Goal: Task Accomplishment & Management: Complete application form

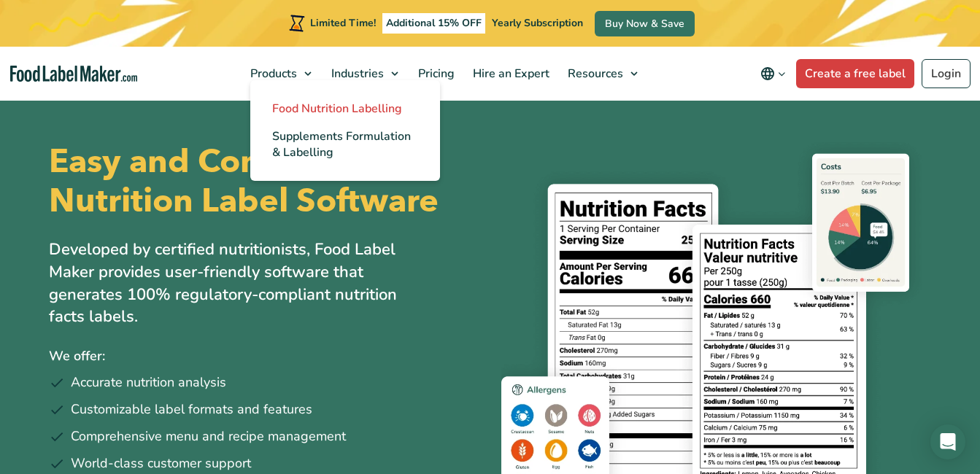
click at [319, 107] on span "Food Nutrition Labelling" at bounding box center [337, 109] width 130 height 16
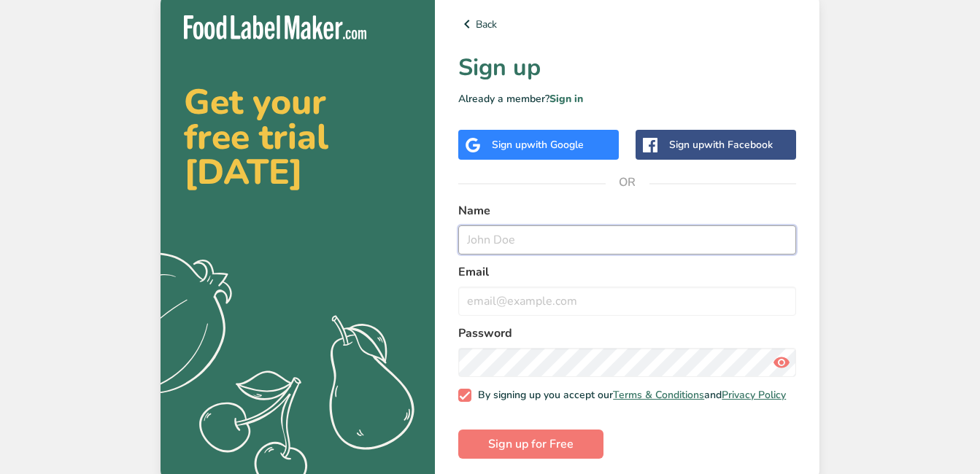
click at [573, 249] on input "text" at bounding box center [627, 239] width 338 height 29
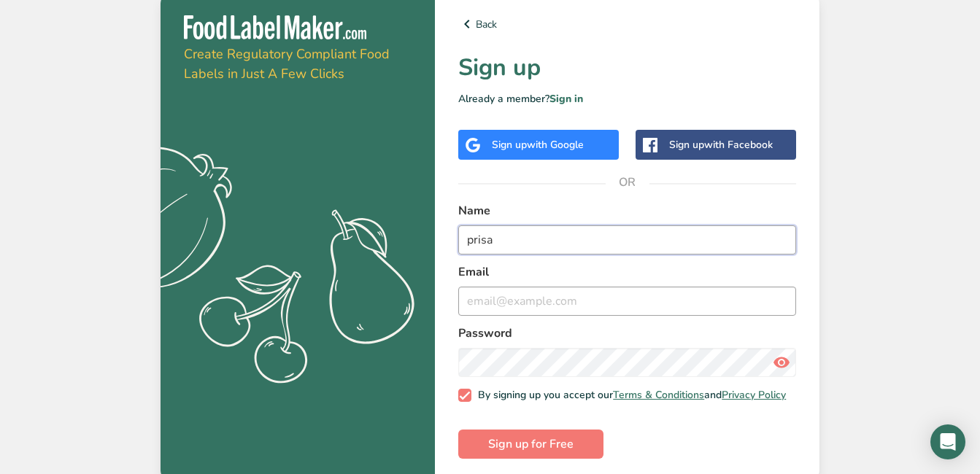
type input "prisa"
click at [560, 299] on input "email" at bounding box center [627, 301] width 338 height 29
type input "TC6687@children-academy.org"
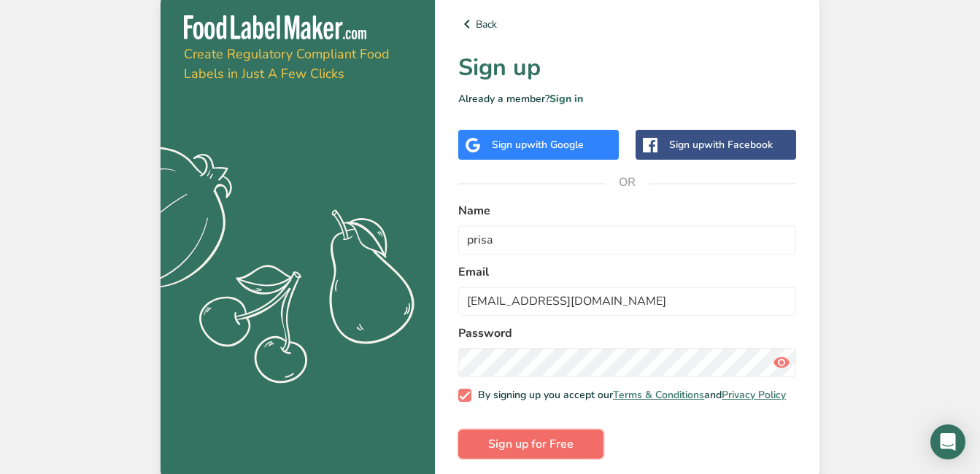
click at [558, 444] on span "Sign up for Free" at bounding box center [530, 445] width 85 height 18
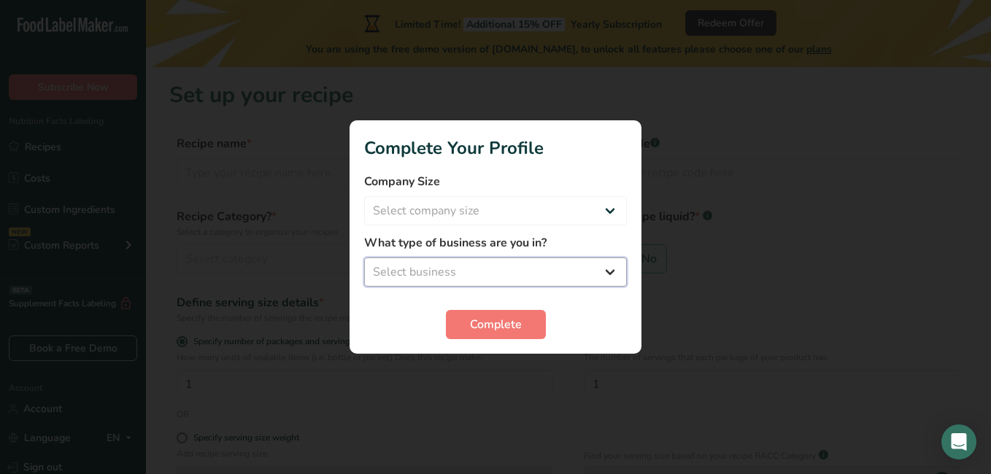
click at [487, 265] on select "Select business Packaged Food Manufacturer Restaurant & Cafe Bakery Meal Plans …" at bounding box center [495, 272] width 263 height 29
select select "8"
click at [364, 258] on select "Select business Packaged Food Manufacturer Restaurant & Cafe Bakery Meal Plans …" at bounding box center [495, 272] width 263 height 29
click at [506, 325] on span "Complete" at bounding box center [496, 325] width 52 height 18
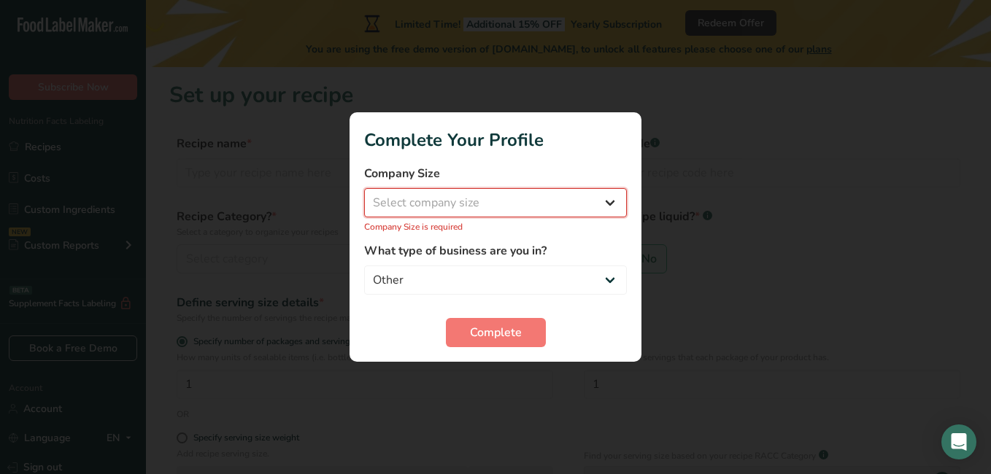
click at [552, 189] on select "Select company size Fewer than 10 Employees 10 to 50 Employees 51 to 500 Employ…" at bounding box center [495, 202] width 263 height 29
select select "1"
click at [364, 196] on select "Select company size Fewer than 10 Employees 10 to 50 Employees 51 to 500 Employ…" at bounding box center [495, 202] width 263 height 29
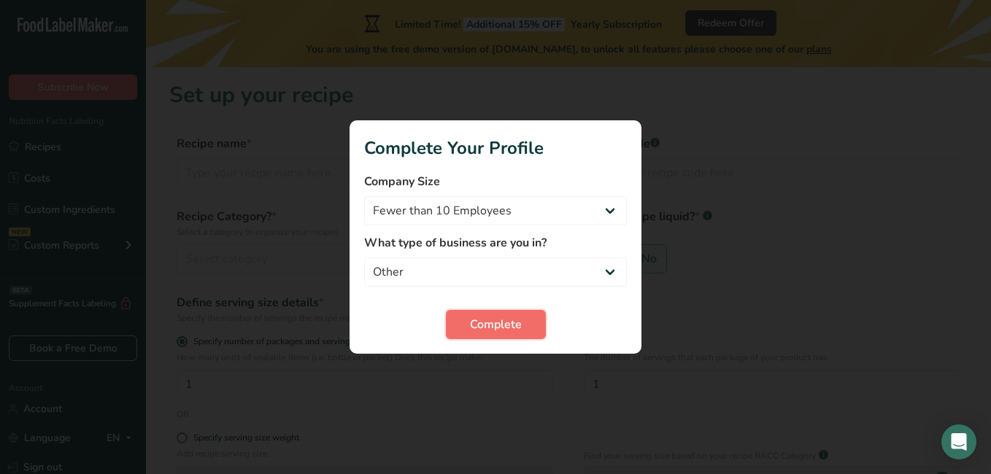
click at [484, 329] on span "Complete" at bounding box center [496, 325] width 52 height 18
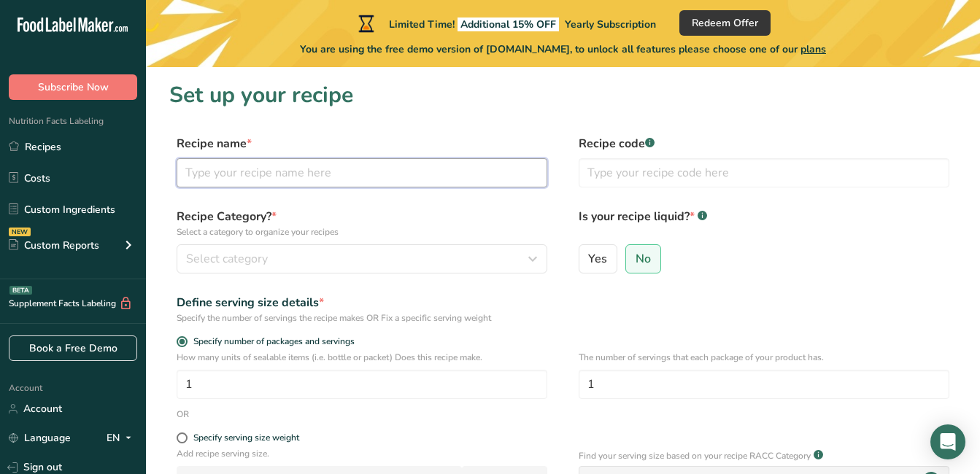
click at [457, 169] on input "text" at bounding box center [362, 172] width 371 height 29
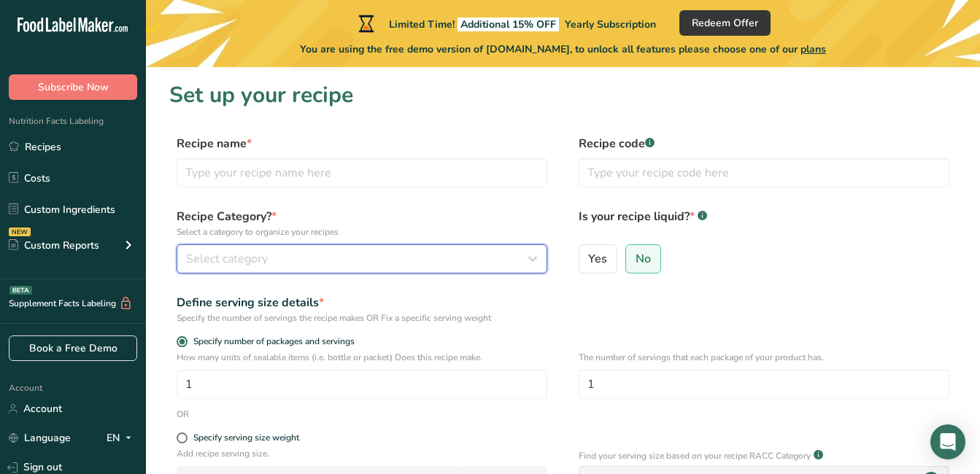
click at [536, 259] on icon "button" at bounding box center [533, 259] width 18 height 26
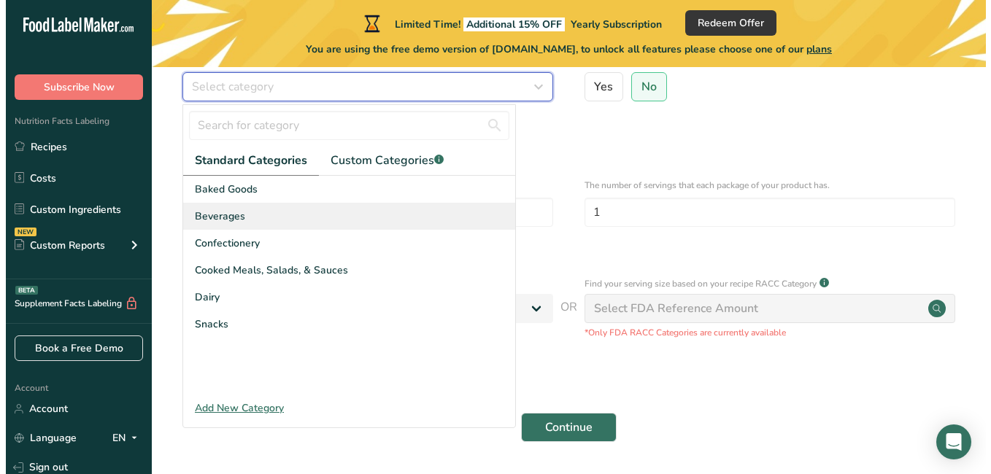
scroll to position [175, 0]
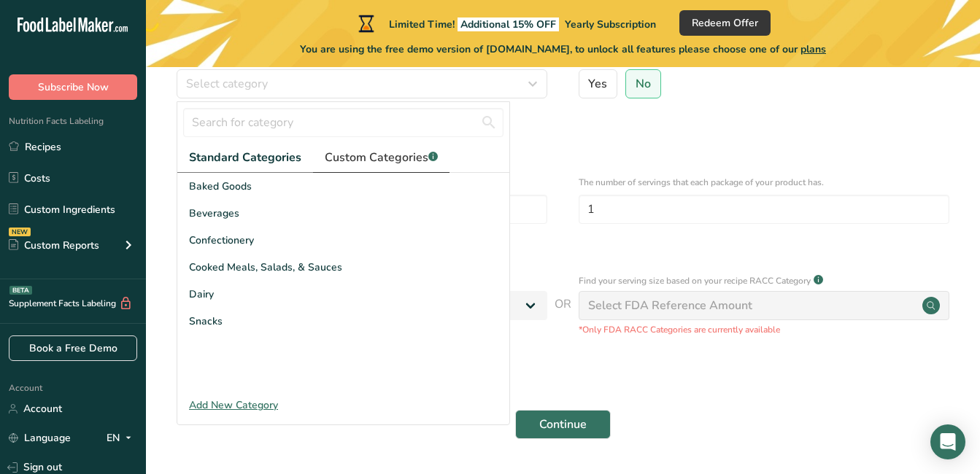
click at [424, 156] on span "Custom Categories .a-a{fill:#347362;}.b-a{fill:#fff;}" at bounding box center [381, 158] width 113 height 18
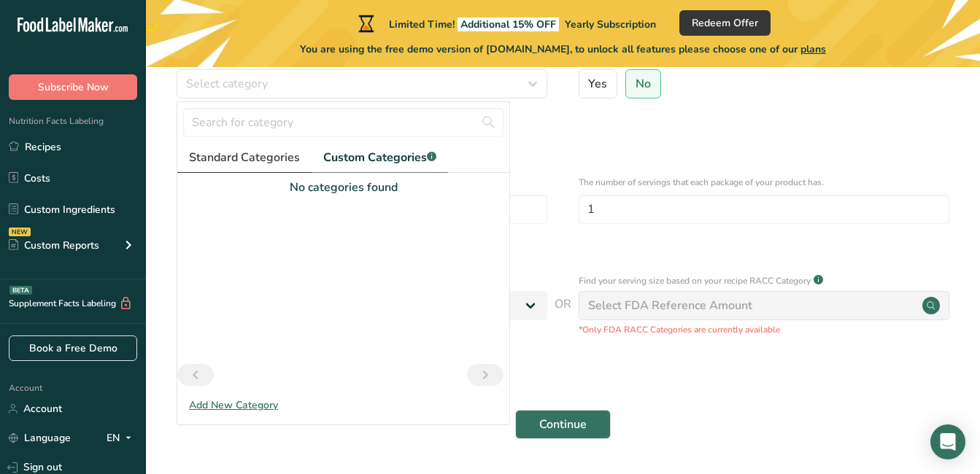
click at [273, 164] on span "Standard Categories" at bounding box center [244, 158] width 111 height 18
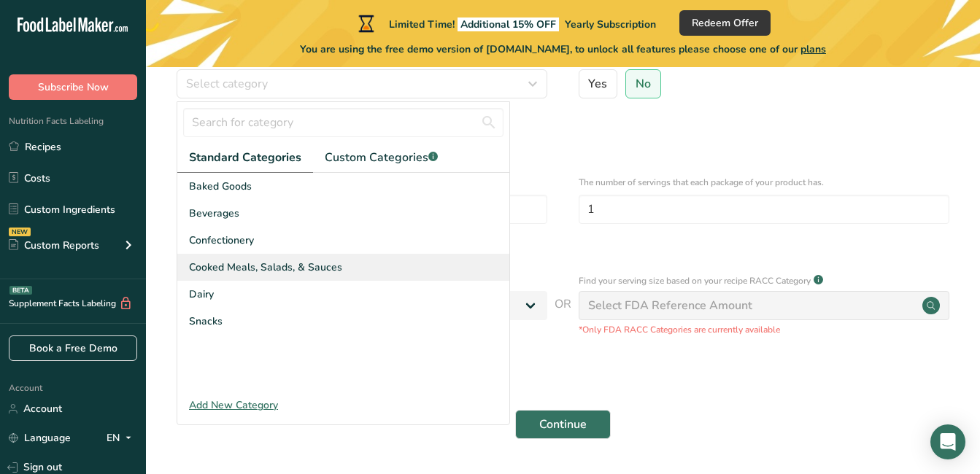
click at [297, 263] on span "Cooked Meals, Salads, & Sauces" at bounding box center [265, 267] width 153 height 15
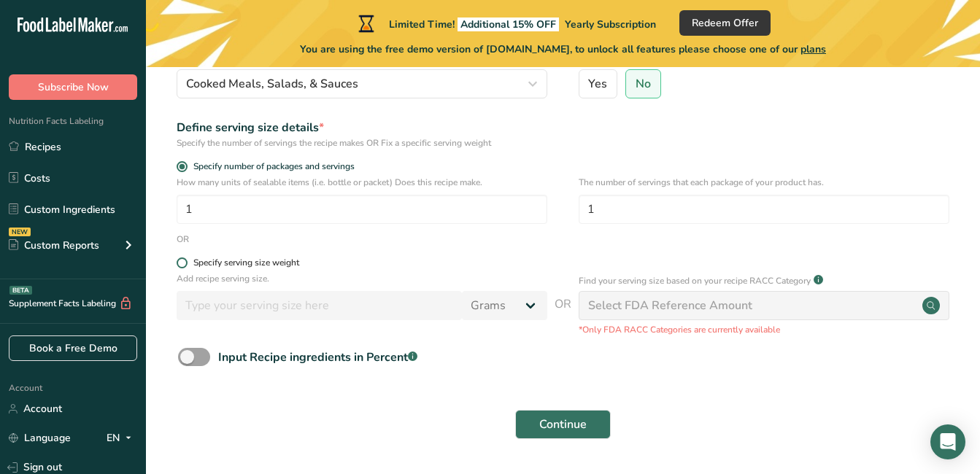
click at [182, 259] on span at bounding box center [182, 263] width 11 height 11
click at [182, 259] on input "Specify serving size weight" at bounding box center [181, 262] width 9 height 9
radio input "true"
radio input "false"
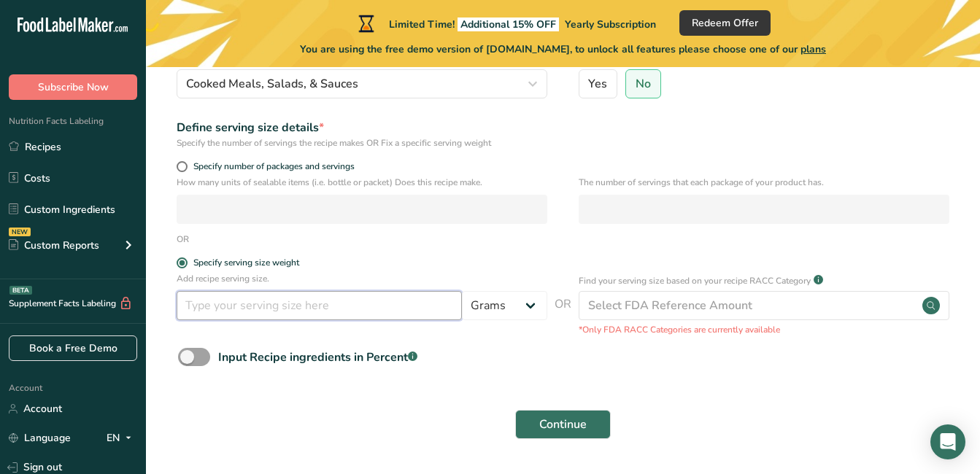
click at [322, 306] on input "number" at bounding box center [319, 305] width 285 height 29
click at [285, 314] on input "number" at bounding box center [319, 305] width 285 height 29
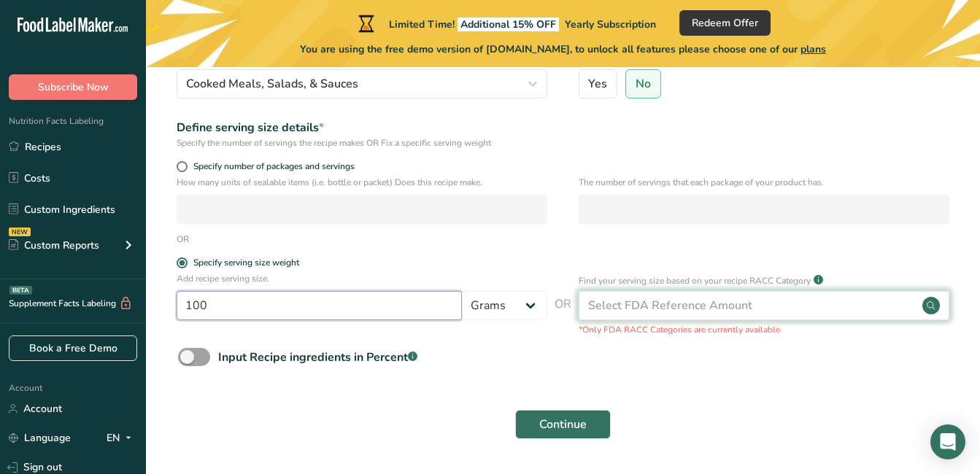
type input "100"
click at [688, 299] on div "Select FDA Reference Amount" at bounding box center [670, 306] width 164 height 18
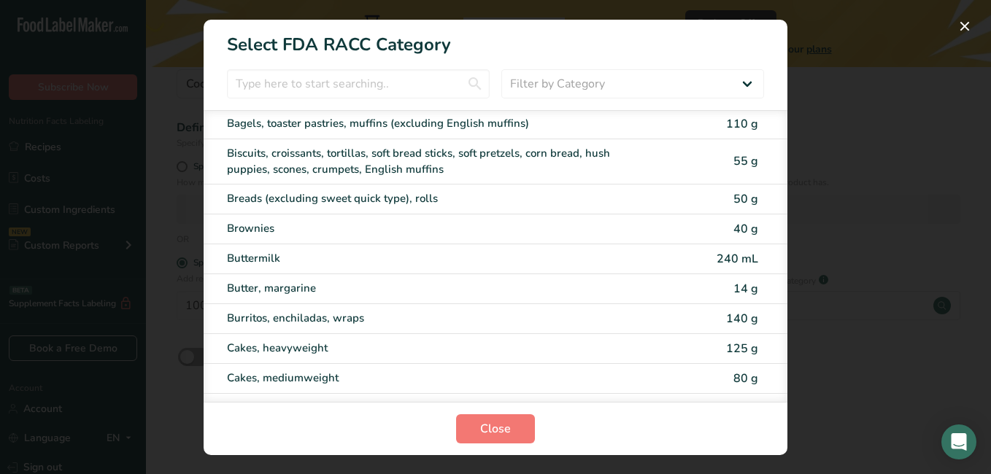
scroll to position [0, 0]
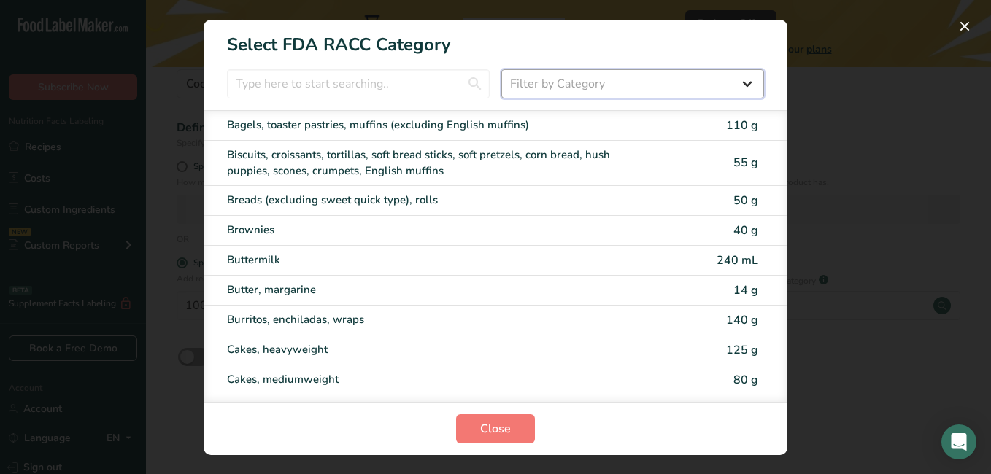
click at [715, 82] on select "Filter by Category All Bakery products Beverages Cereals and other grain produc…" at bounding box center [632, 83] width 263 height 29
select select "RACC Category Selection Modal"
click at [501, 69] on select "Filter by Category All Bakery products Beverages Cereals and other grain produc…" at bounding box center [632, 83] width 263 height 29
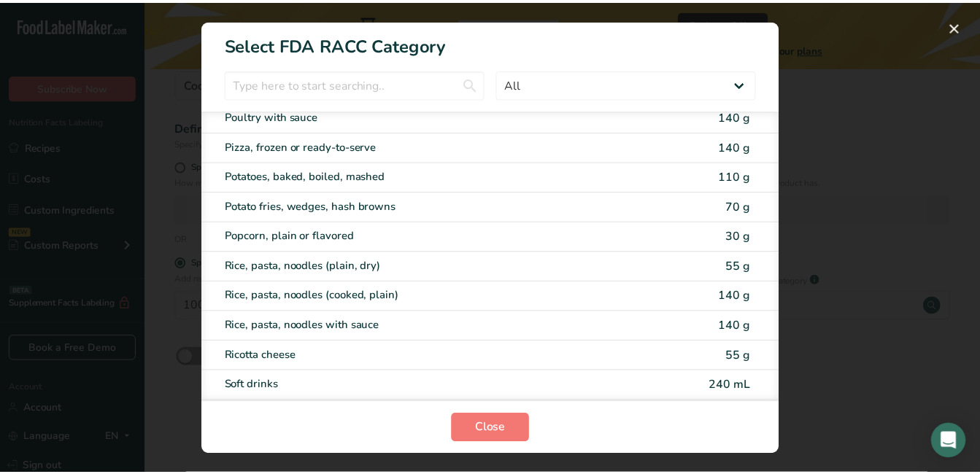
scroll to position [2327, 0]
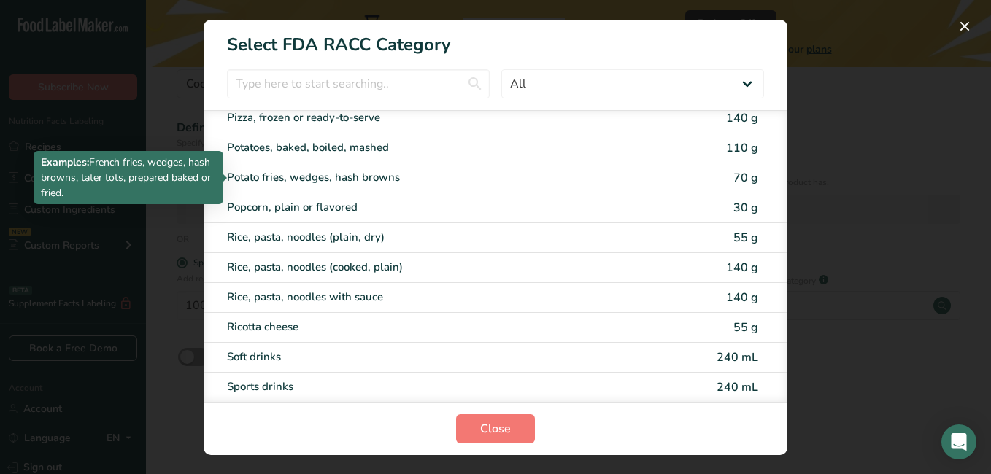
click at [622, 176] on div "Potato fries, wedges, hash browns" at bounding box center [434, 177] width 414 height 17
type input "70"
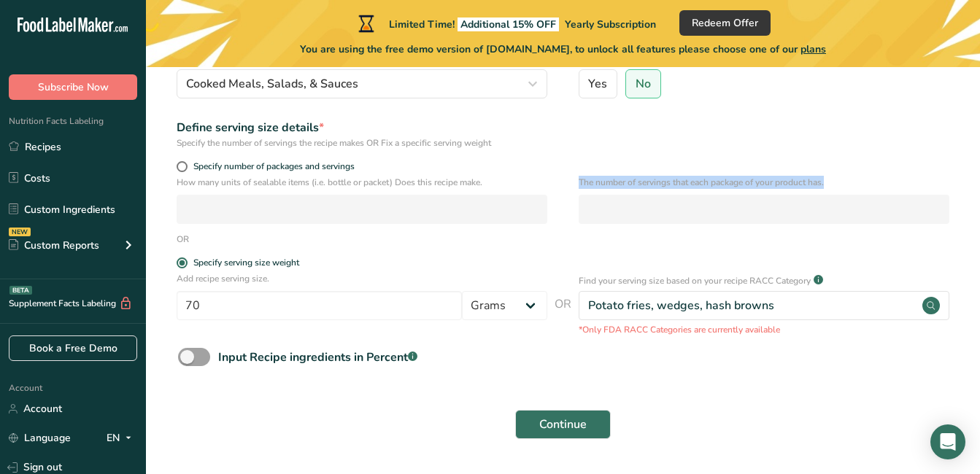
click at [514, 223] on div "How many units of sealable items (i.e. bottle or packet) Does this recipe make.…" at bounding box center [562, 204] width 787 height 57
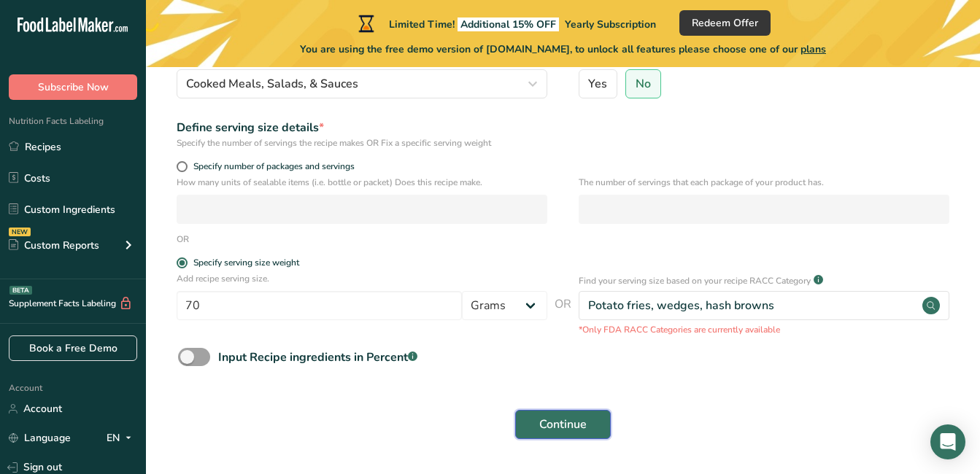
click at [546, 429] on span "Continue" at bounding box center [562, 425] width 47 height 18
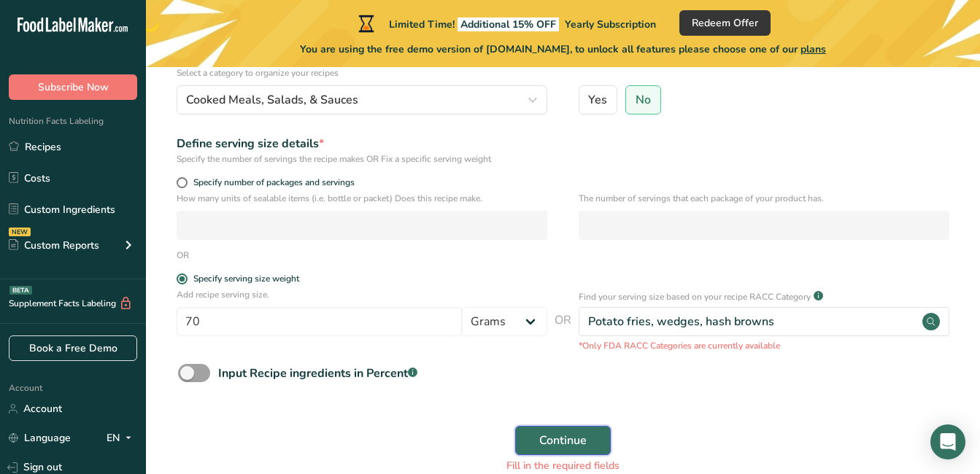
click at [546, 429] on button "Continue" at bounding box center [563, 440] width 96 height 29
click at [604, 448] on button "Continue" at bounding box center [563, 440] width 96 height 29
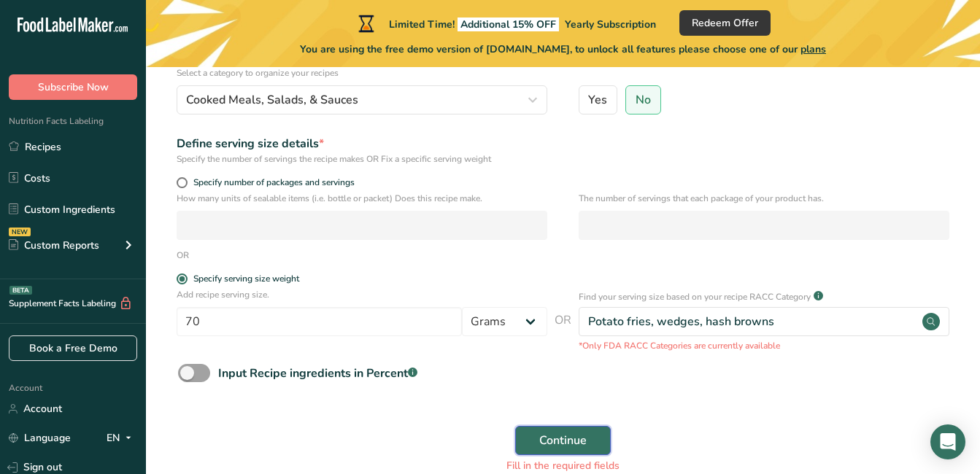
click at [604, 448] on button "Continue" at bounding box center [563, 440] width 96 height 29
click at [601, 101] on span "Yes" at bounding box center [597, 100] width 19 height 15
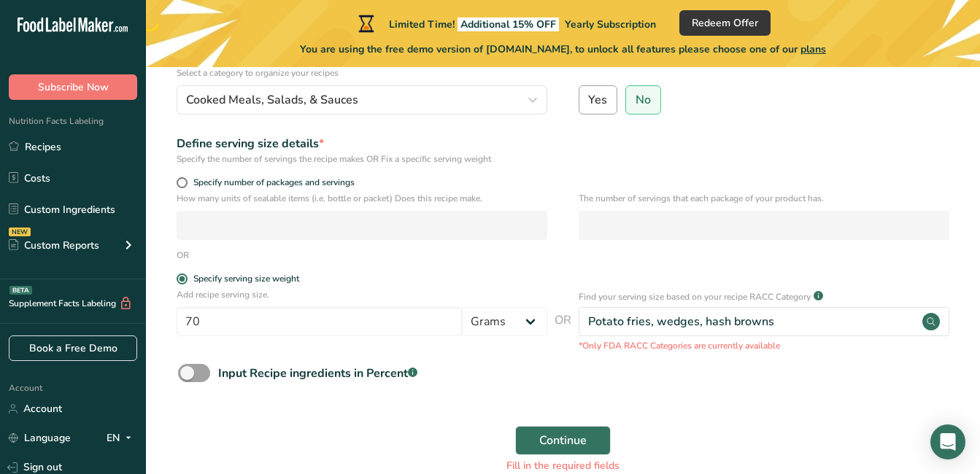
click at [589, 101] on input "Yes" at bounding box center [583, 99] width 9 height 9
radio input "true"
radio input "false"
select select "22"
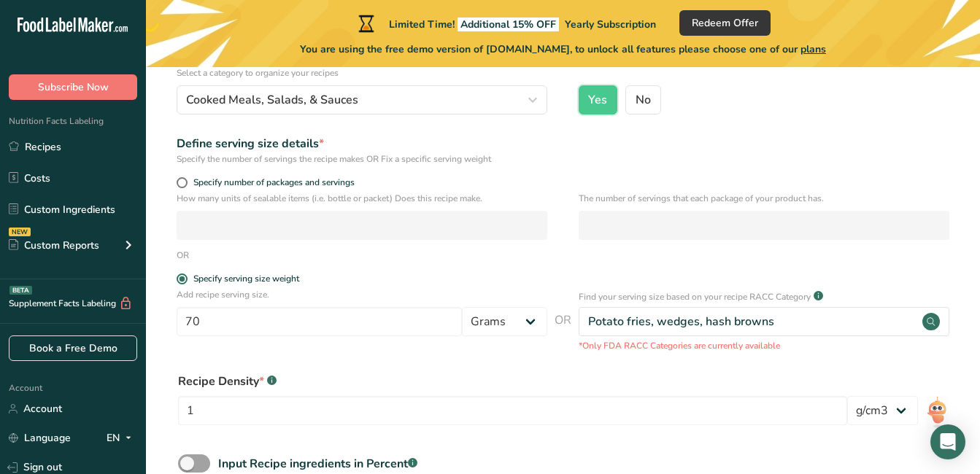
click at [626, 95] on input "No" at bounding box center [630, 99] width 9 height 9
radio input "true"
radio input "false"
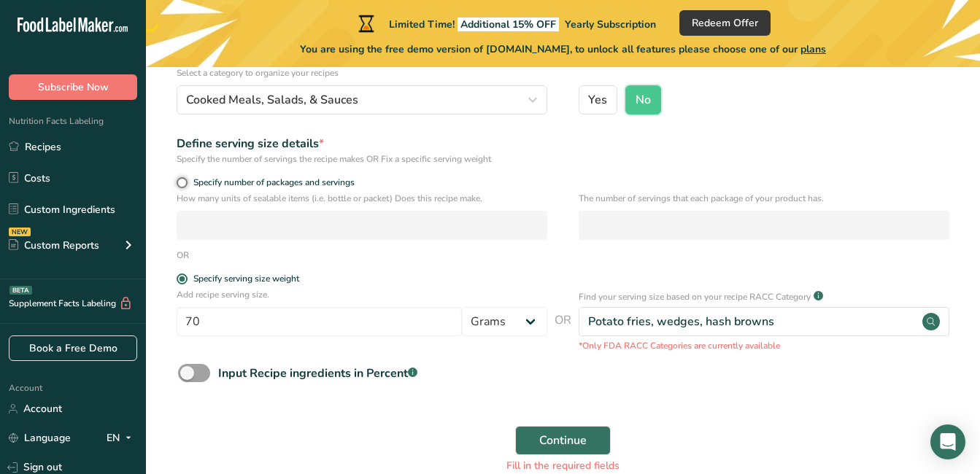
click at [177, 178] on input "Specify number of packages and servings" at bounding box center [181, 182] width 9 height 9
radio input "true"
click at [177, 274] on input "Specify serving size weight" at bounding box center [181, 278] width 9 height 9
radio input "true"
radio input "false"
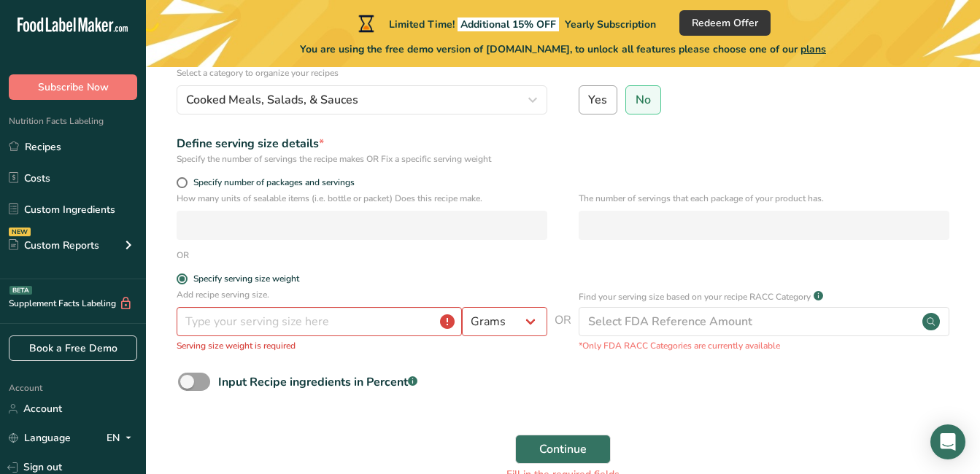
click at [603, 103] on span "Yes" at bounding box center [597, 100] width 19 height 15
click at [589, 103] on input "Yes" at bounding box center [583, 99] width 9 height 9
radio input "true"
radio input "false"
select select "22"
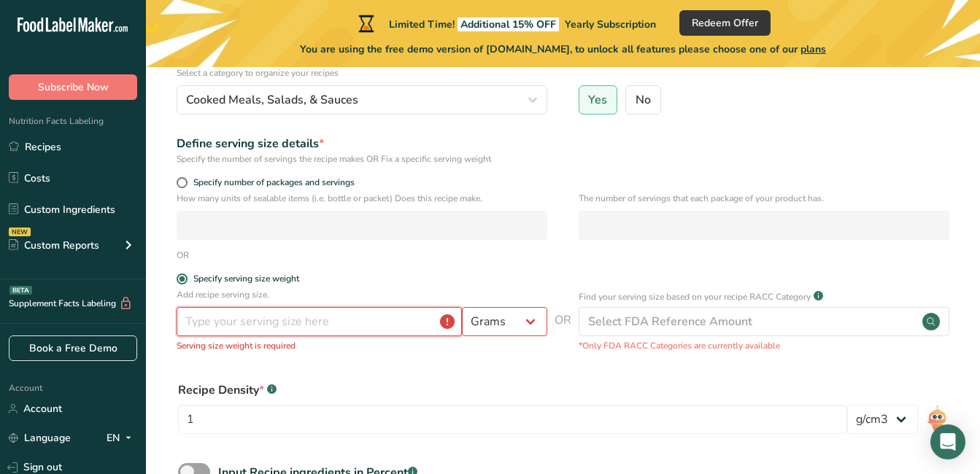
click at [375, 320] on input "number" at bounding box center [319, 321] width 285 height 29
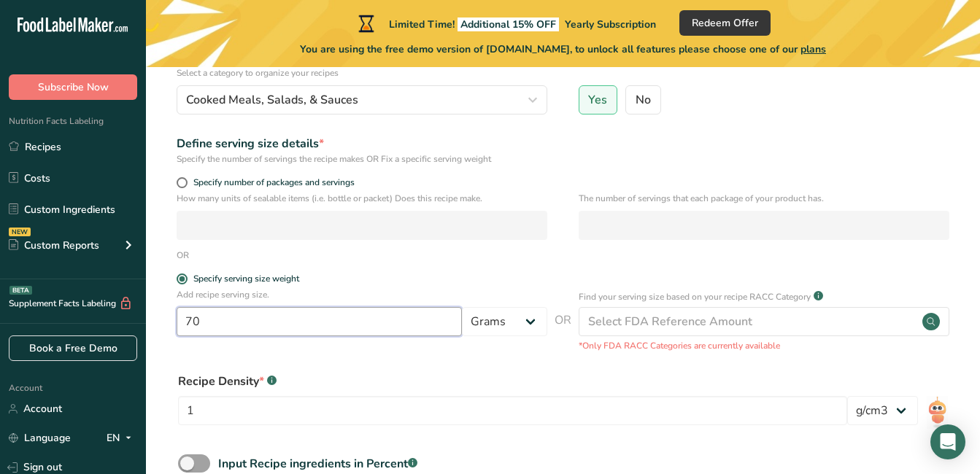
type input "70"
click at [451, 376] on div "Recipe Density * .a-a{fill:#347362;}.b-a{fill:#fff;}" at bounding box center [512, 382] width 669 height 18
click at [911, 433] on div "lb/ft3 g/cm3" at bounding box center [882, 415] width 71 height 38
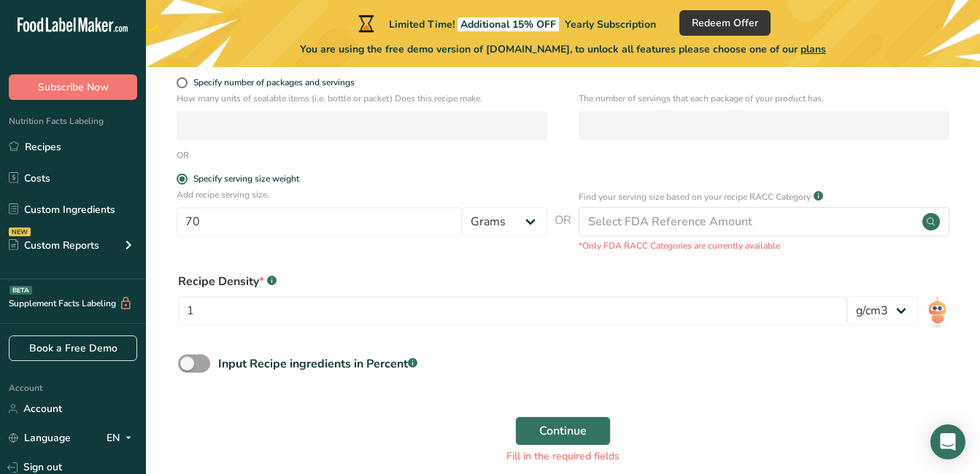
scroll to position [292, 0]
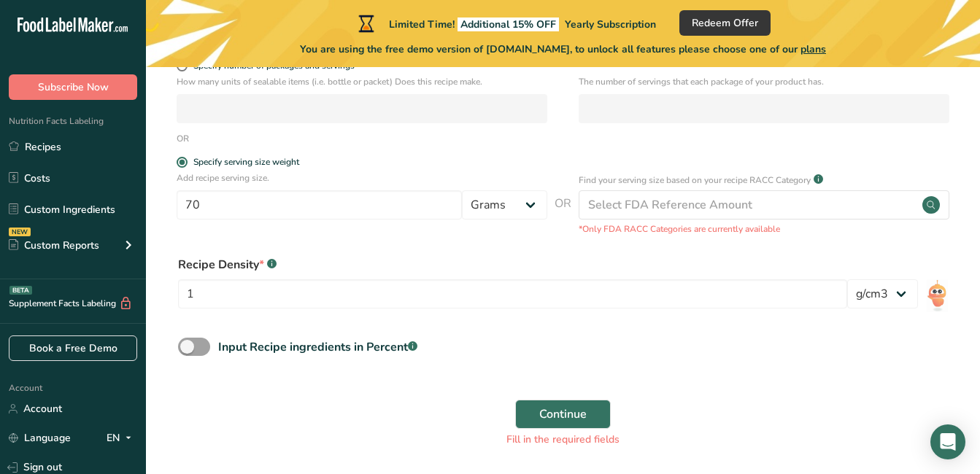
click at [182, 337] on form "Recipe name * Name is required Recipe code .a-a{fill:#347362;}.b-a{fill:#fff;} …" at bounding box center [562, 149] width 787 height 613
click at [187, 340] on span at bounding box center [194, 347] width 32 height 18
click at [187, 342] on input "Input Recipe ingredients in Percent .a-a{fill:#347362;}.b-a{fill:#fff;}" at bounding box center [182, 346] width 9 height 9
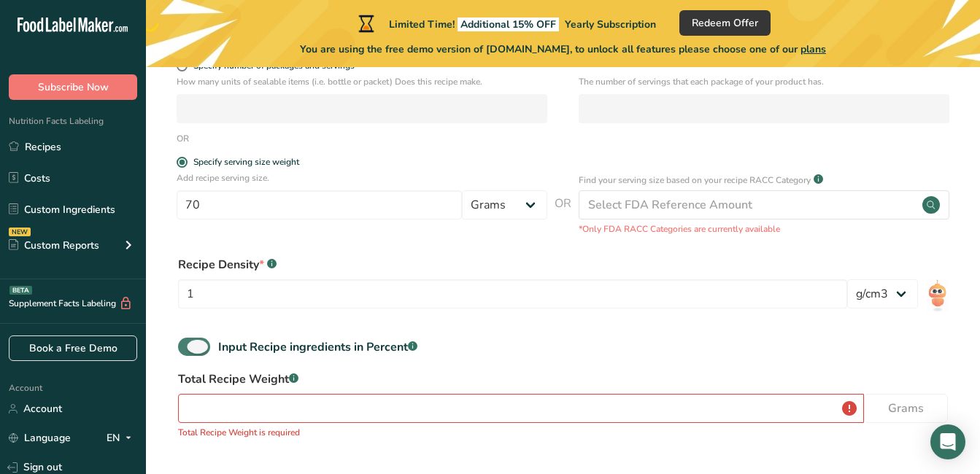
click at [187, 340] on span at bounding box center [194, 347] width 32 height 18
click at [187, 342] on input "Input Recipe ingredients in Percent .a-a{fill:#347362;}.b-a{fill:#fff;}" at bounding box center [182, 346] width 9 height 9
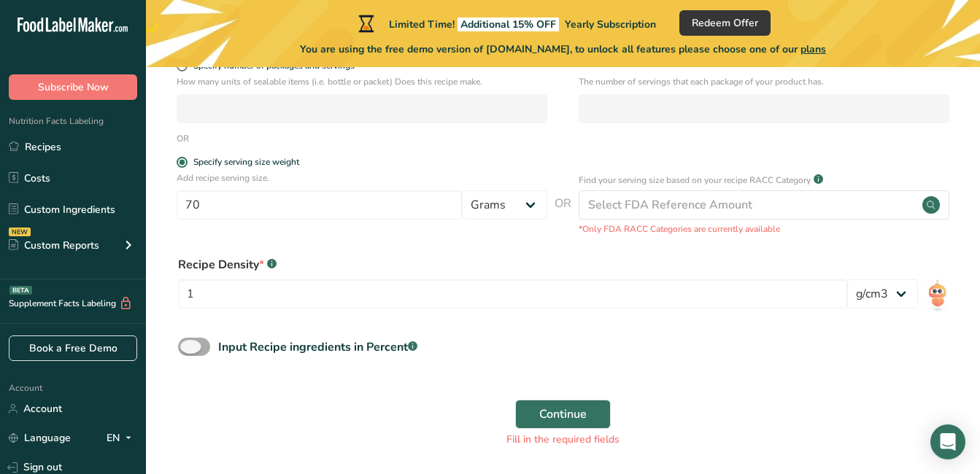
click at [187, 340] on span at bounding box center [194, 347] width 32 height 18
click at [187, 342] on input "Input Recipe ingredients in Percent .a-a{fill:#347362;}.b-a{fill:#fff;}" at bounding box center [182, 346] width 9 height 9
checkbox input "true"
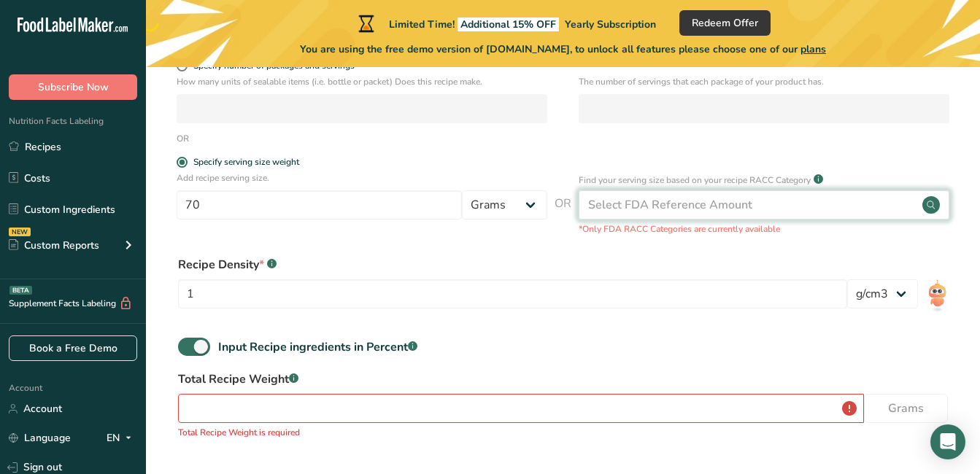
click at [864, 214] on div "Select FDA Reference Amount" at bounding box center [764, 204] width 371 height 29
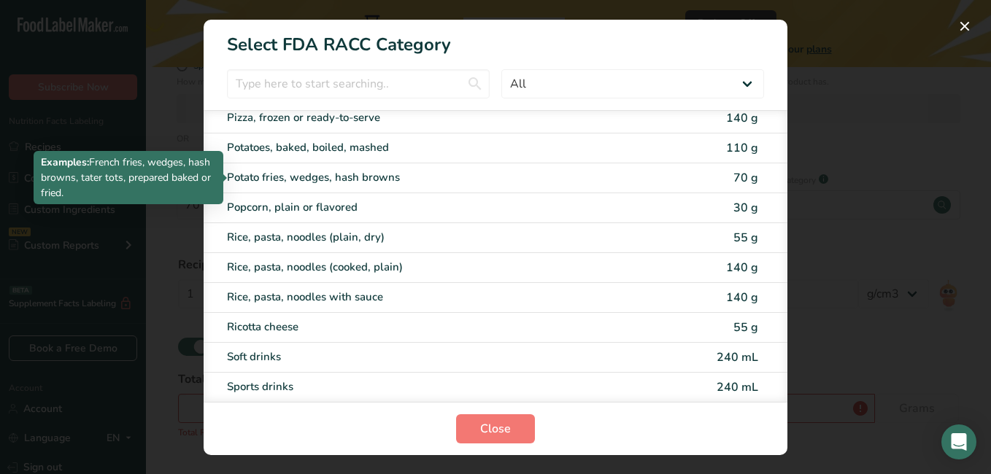
click at [295, 468] on div "RACC Category Selection Modal" at bounding box center [495, 237] width 991 height 474
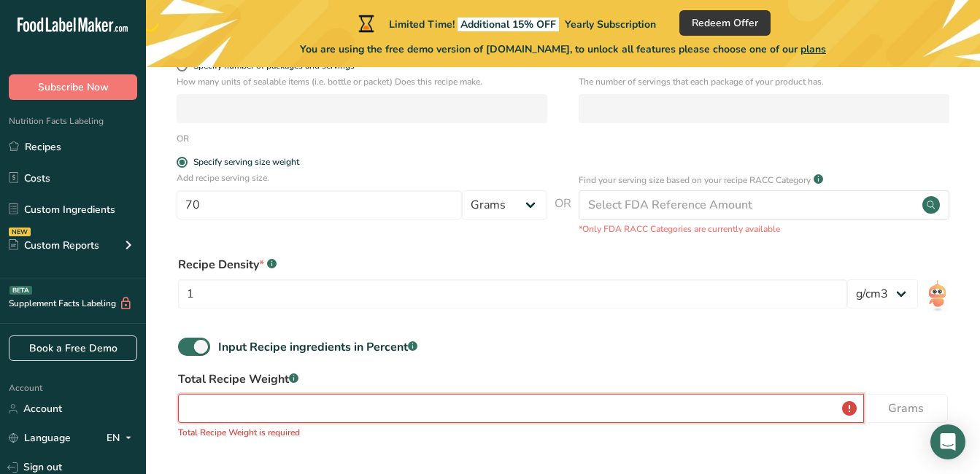
click at [287, 418] on input "number" at bounding box center [521, 408] width 686 height 29
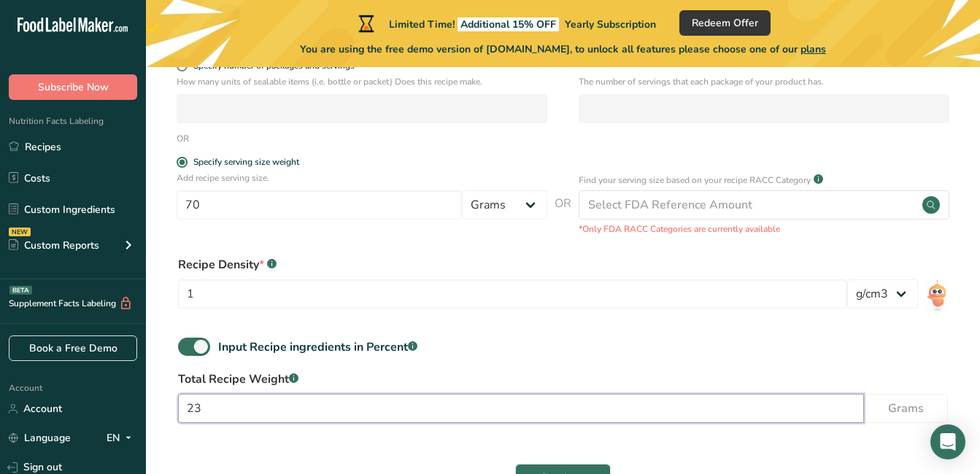
type input "2"
type input "1400"
click at [576, 465] on button "Continue" at bounding box center [563, 478] width 96 height 29
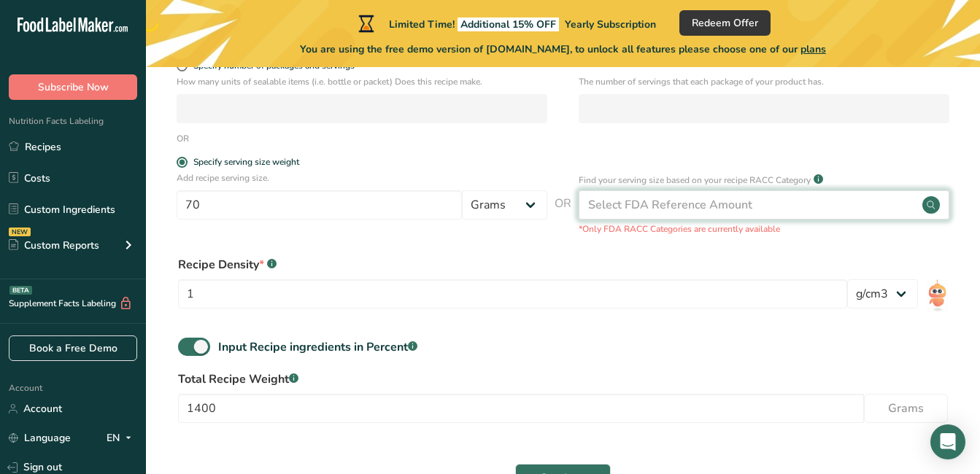
click at [778, 212] on div "Select FDA Reference Amount" at bounding box center [764, 204] width 371 height 29
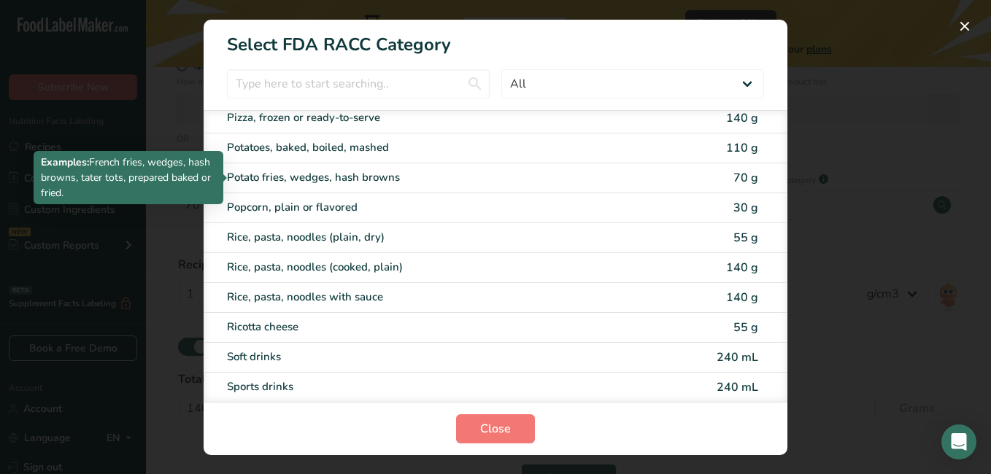
click at [433, 181] on div "Potato fries, wedges, hash browns" at bounding box center [434, 177] width 414 height 17
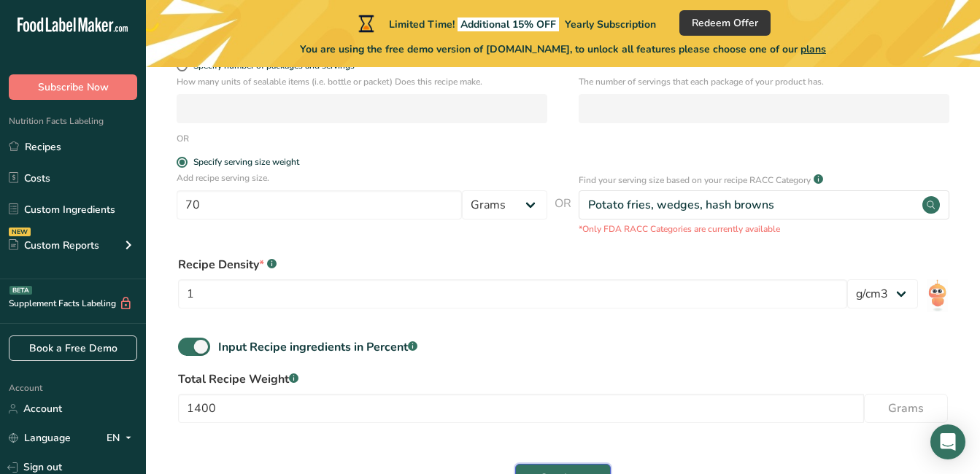
click at [544, 471] on span "Continue" at bounding box center [562, 479] width 47 height 18
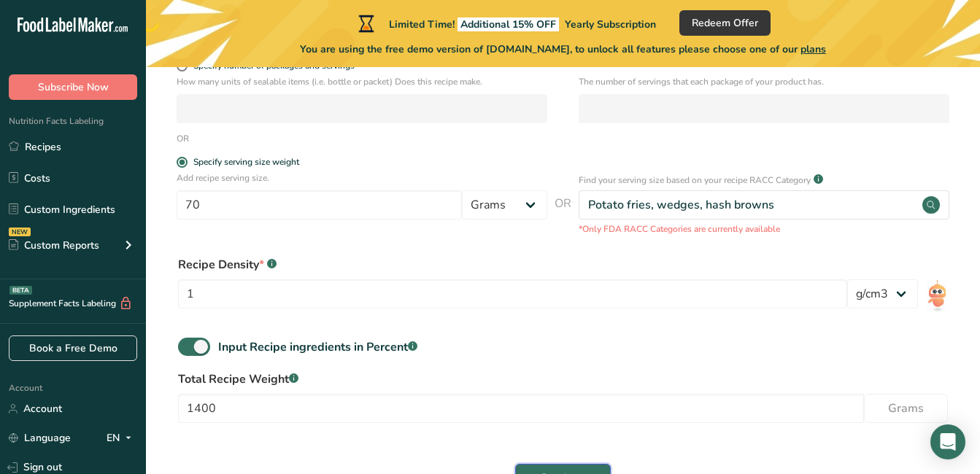
click at [544, 471] on span "Continue" at bounding box center [562, 479] width 47 height 18
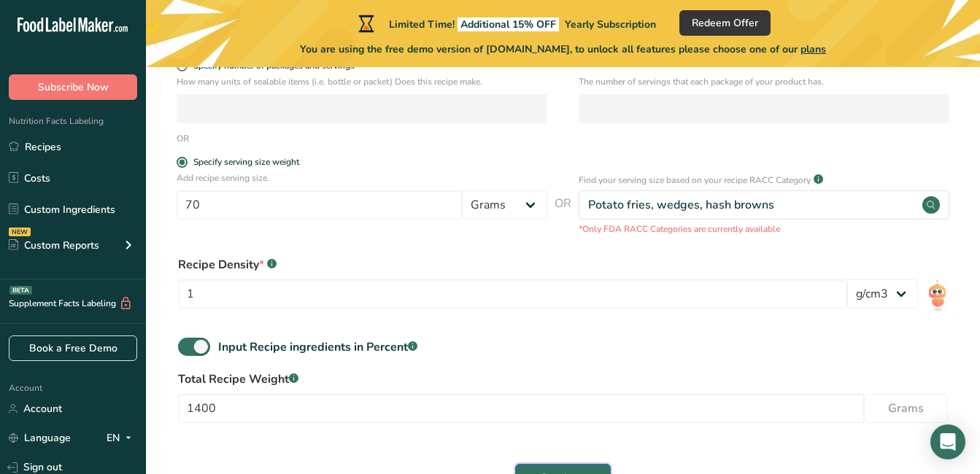
click at [544, 471] on span "Continue" at bounding box center [562, 479] width 47 height 18
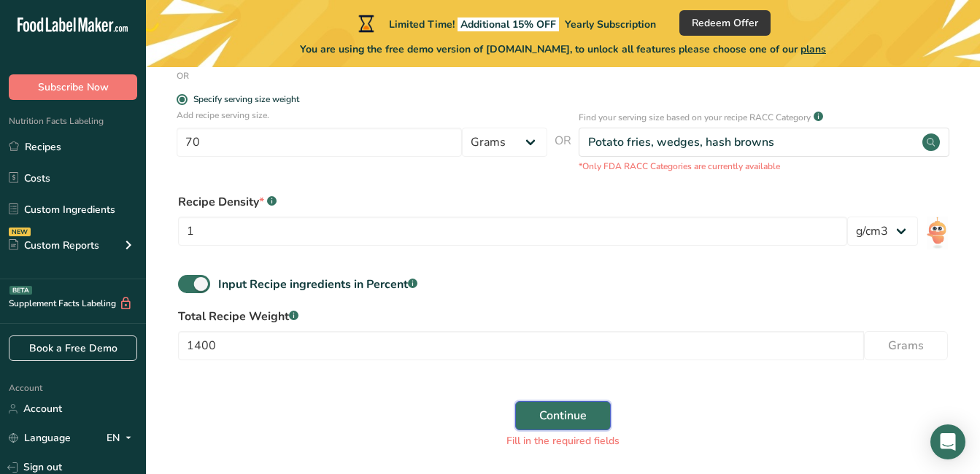
scroll to position [379, 0]
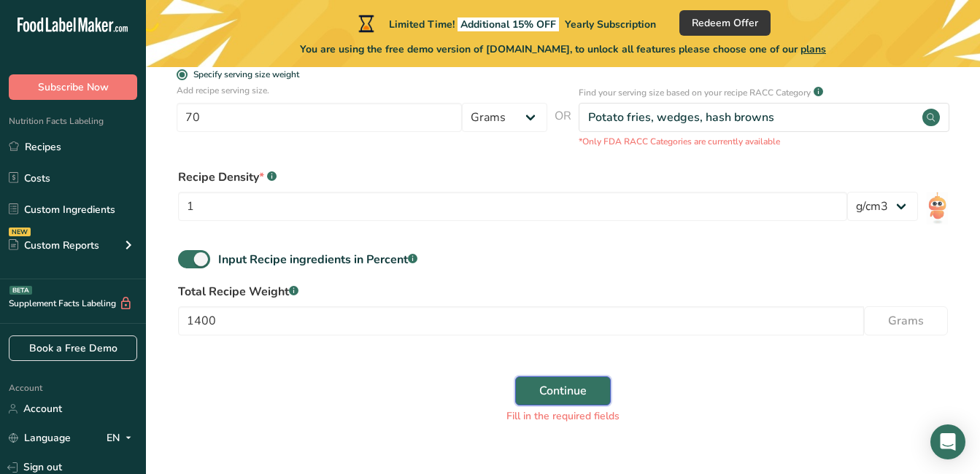
click at [581, 387] on span "Continue" at bounding box center [562, 391] width 47 height 18
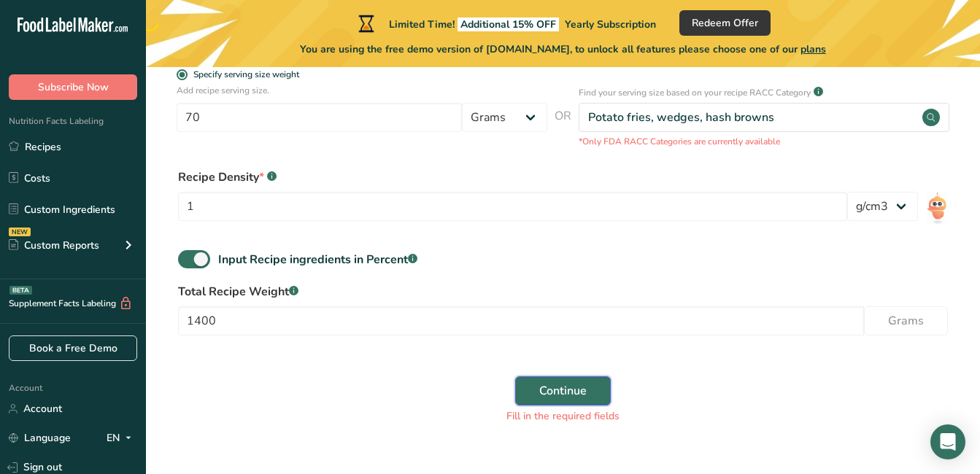
click at [581, 387] on span "Continue" at bounding box center [562, 391] width 47 height 18
click at [580, 393] on span "Continue" at bounding box center [562, 391] width 47 height 18
click at [515, 376] on button "Continue" at bounding box center [563, 390] width 96 height 29
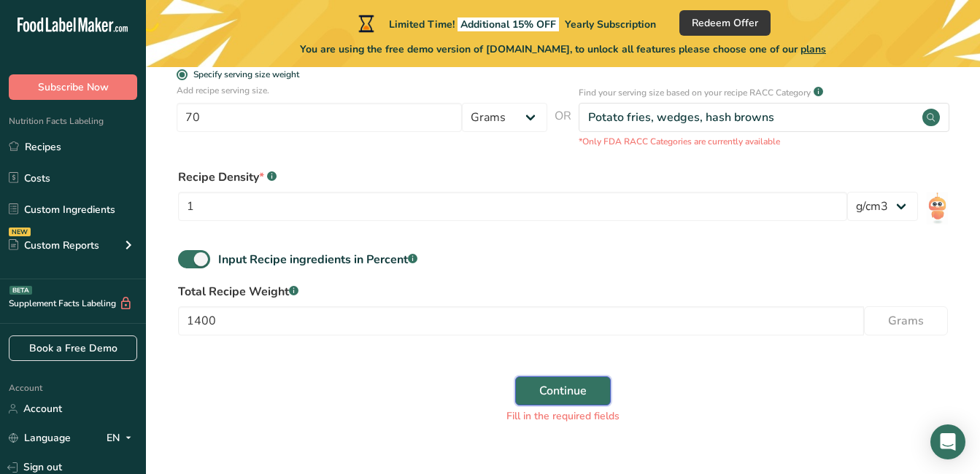
click at [515, 376] on button "Continue" at bounding box center [563, 390] width 96 height 29
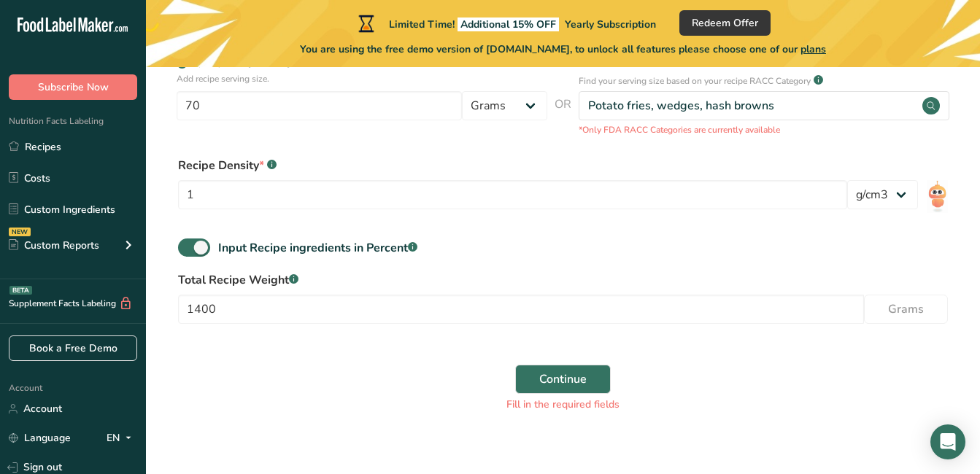
scroll to position [408, 0]
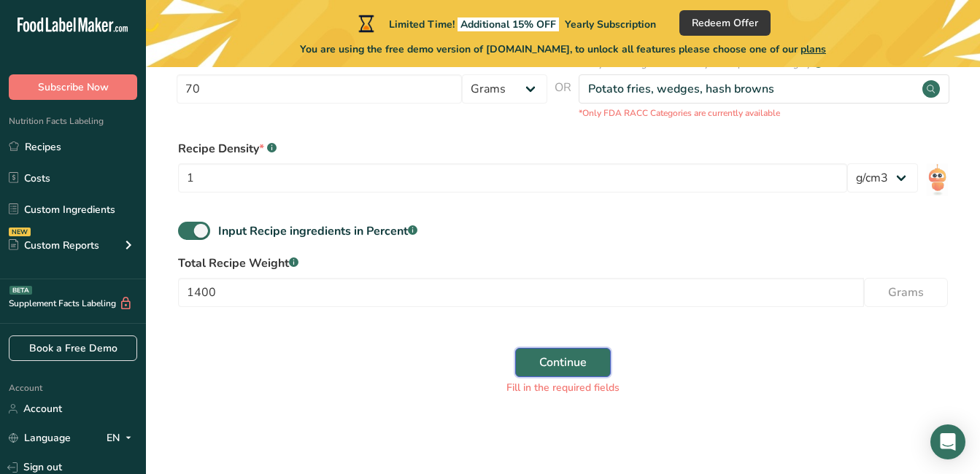
click at [571, 363] on span "Continue" at bounding box center [562, 363] width 47 height 18
